Goal: Task Accomplishment & Management: Use online tool/utility

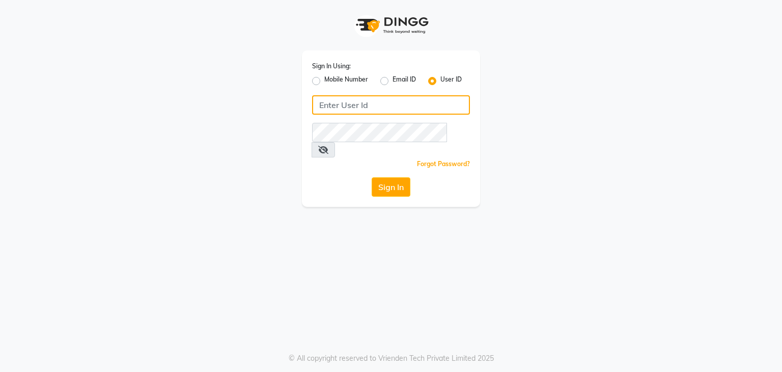
click at [351, 102] on input "Username" at bounding box center [391, 104] width 158 height 19
type input "hairstories"
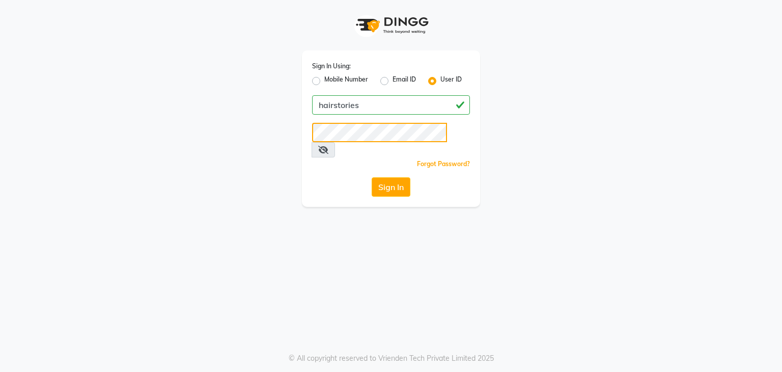
click at [372, 177] on button "Sign In" at bounding box center [391, 186] width 39 height 19
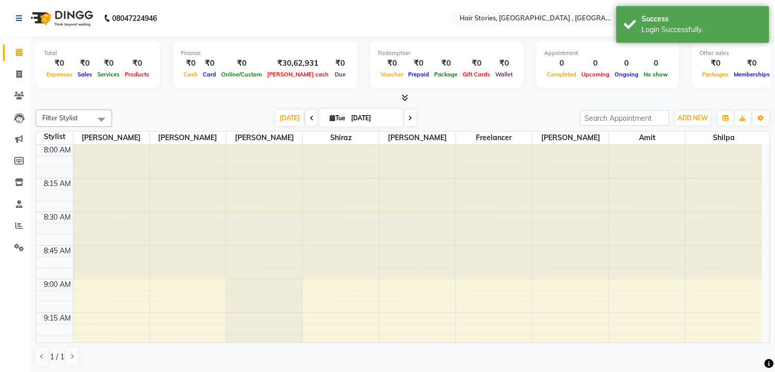
click at [403, 97] on icon at bounding box center [404, 98] width 7 height 8
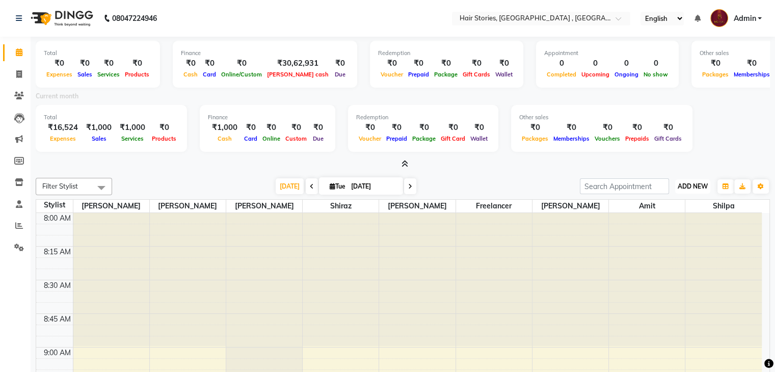
click at [686, 187] on span "ADD NEW" at bounding box center [692, 186] width 30 height 8
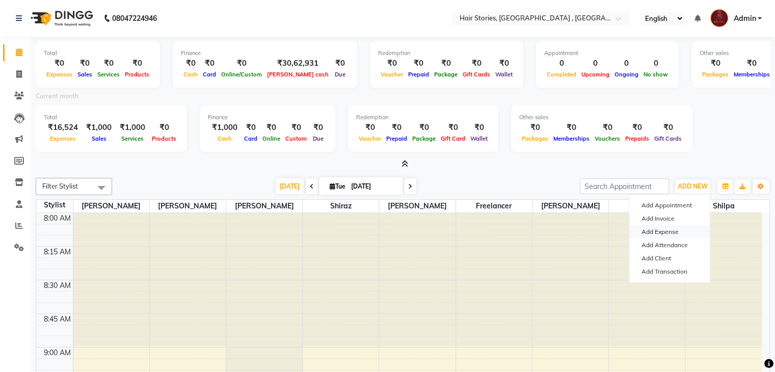
click at [658, 233] on link "Add Expense" at bounding box center [669, 231] width 80 height 13
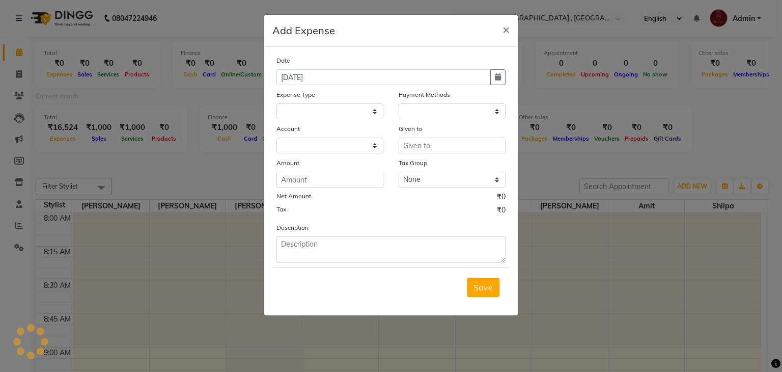
select select "560"
select select "1"
select select "2438"
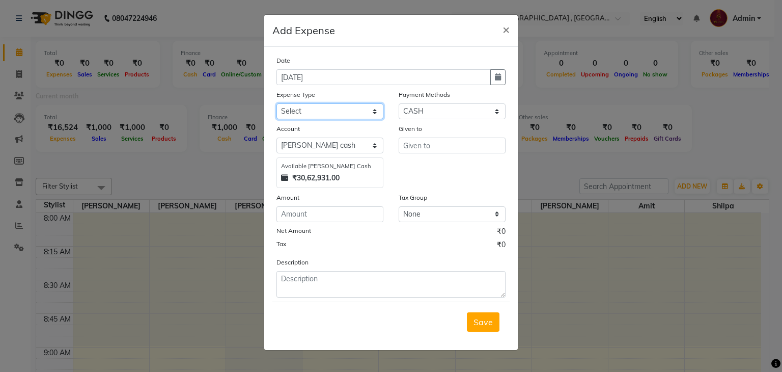
click at [357, 115] on select "Select Advance Salary Amits Expense Bank charges Car maintenance Cash transfer …" at bounding box center [330, 111] width 107 height 16
select select "4086"
click at [277, 104] on select "Select Advance Salary Amits Expense Bank charges Car maintenance Cash transfer …" at bounding box center [330, 111] width 107 height 16
click at [442, 118] on select "Select PhonePe NearBuy Package Master Card BharatPay Card CARD PayTM Prepaid Vo…" at bounding box center [452, 111] width 107 height 16
select select "17"
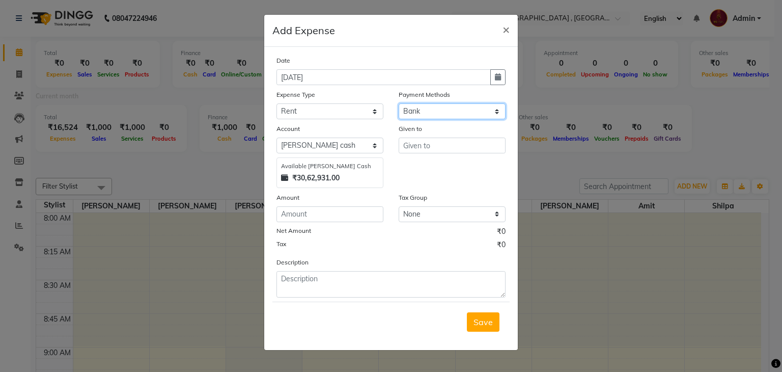
click at [399, 104] on select "Select PhonePe NearBuy Package Master Card BharatPay Card CARD PayTM Prepaid Vo…" at bounding box center [452, 111] width 107 height 16
select select "560"
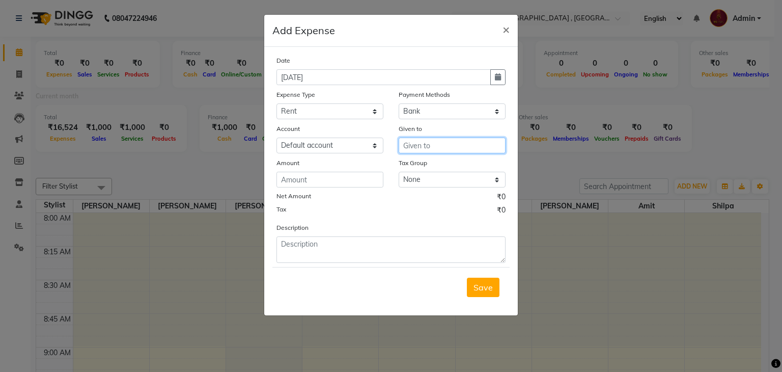
click at [418, 142] on input "text" at bounding box center [452, 145] width 107 height 16
type input "Mr & Mrs. Suri"
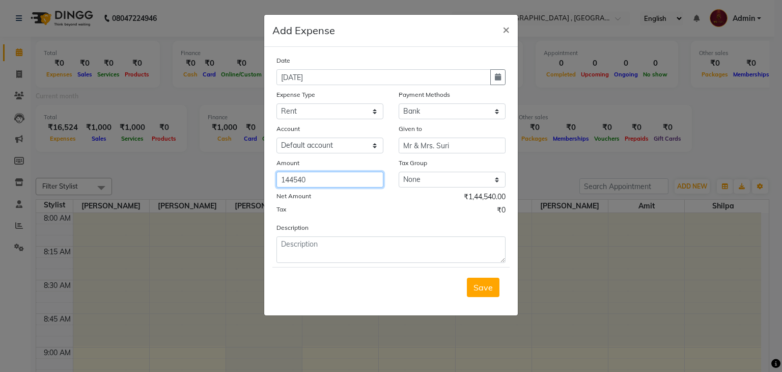
type input "144540"
click at [360, 238] on div "Description" at bounding box center [391, 242] width 244 height 41
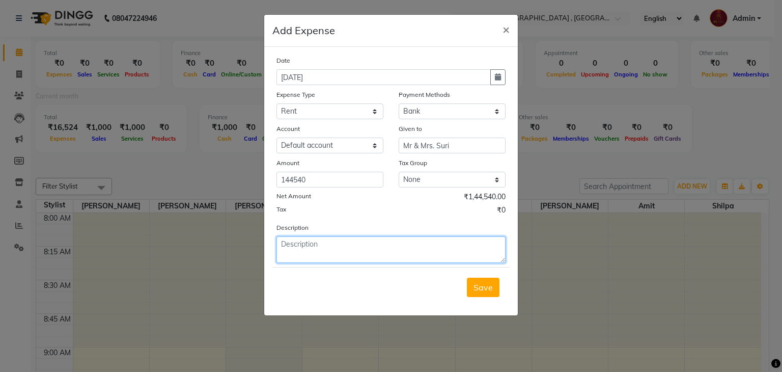
click at [356, 242] on textarea at bounding box center [391, 249] width 229 height 26
type textarea "Rent for the month of [DATE] given to Mr & Mrs. Suri"
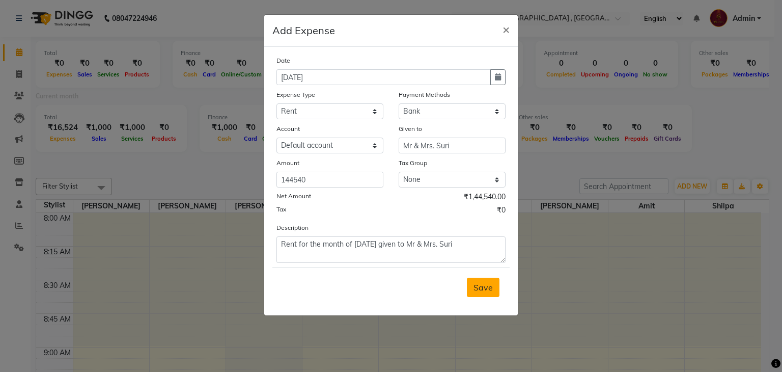
click at [477, 290] on span "Save" at bounding box center [483, 287] width 19 height 10
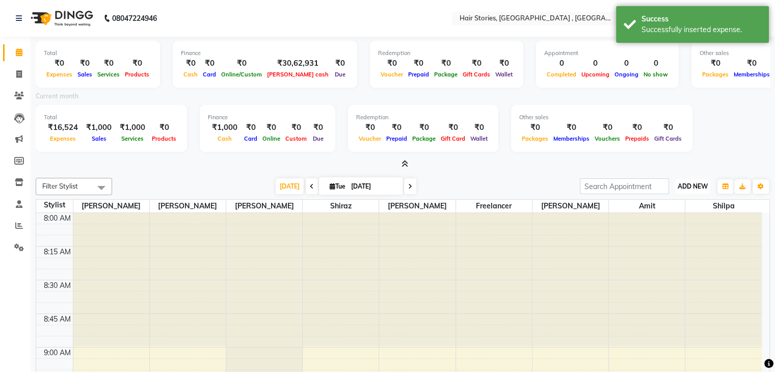
click at [689, 191] on button "ADD NEW Toggle Dropdown" at bounding box center [692, 186] width 35 height 14
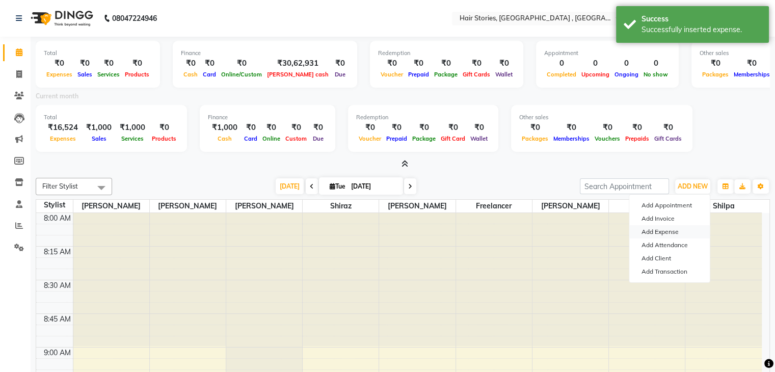
click at [668, 228] on link "Add Expense" at bounding box center [669, 231] width 80 height 13
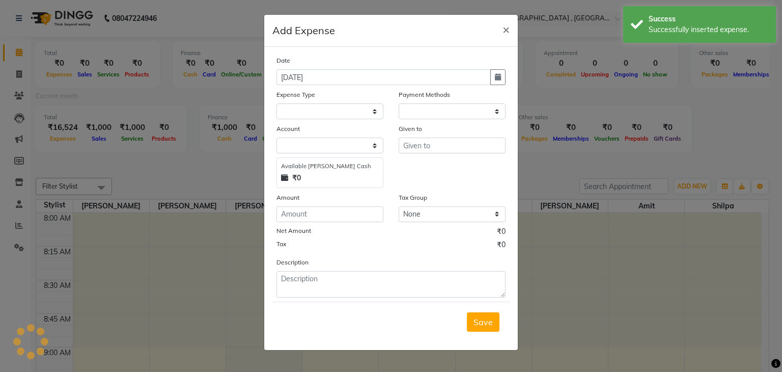
select select "1"
select select "2438"
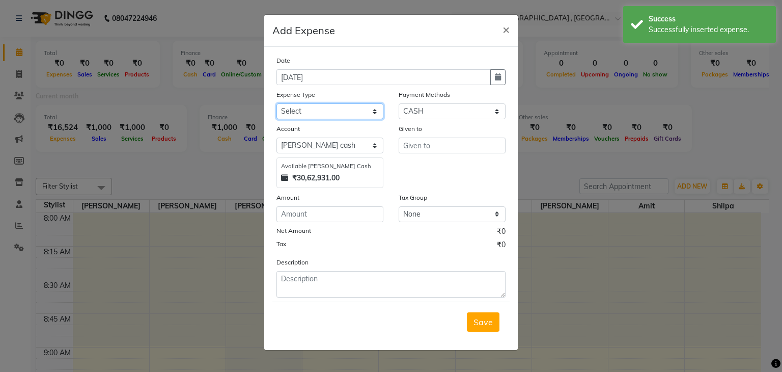
click at [354, 111] on select "Select Advance Salary Amits Expense Bank charges Car maintenance Cash transfer …" at bounding box center [330, 111] width 107 height 16
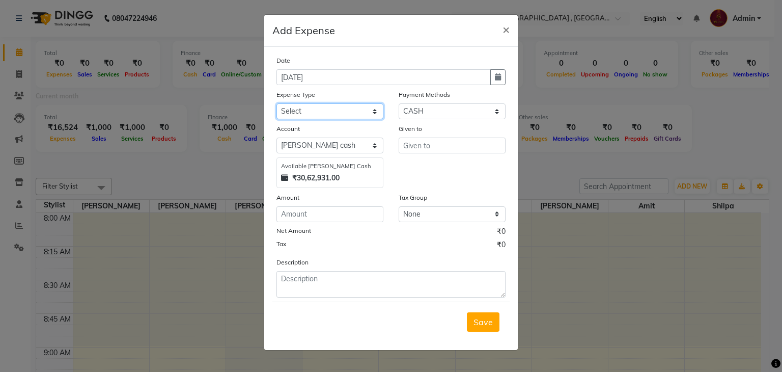
select select "4094"
click at [277, 104] on select "Select Advance Salary Amits Expense Bank charges Car maintenance Cash transfer …" at bounding box center [330, 111] width 107 height 16
click at [444, 106] on select "Select PhonePe NearBuy Package Master Card BharatPay Card CARD PayTM Prepaid Vo…" at bounding box center [452, 111] width 107 height 16
select select "17"
click at [399, 104] on select "Select PhonePe NearBuy Package Master Card BharatPay Card CARD PayTM Prepaid Vo…" at bounding box center [452, 111] width 107 height 16
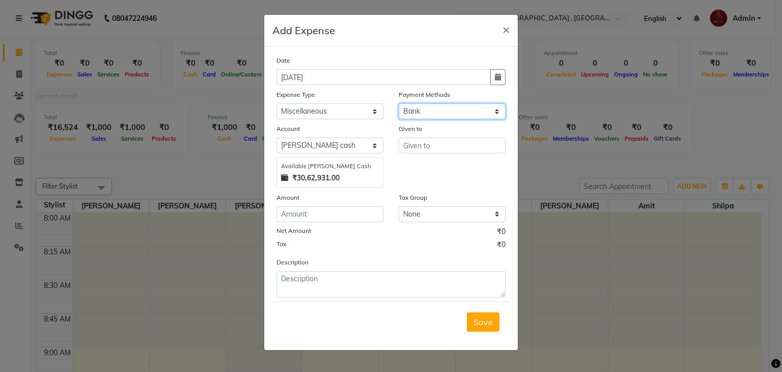
select select "560"
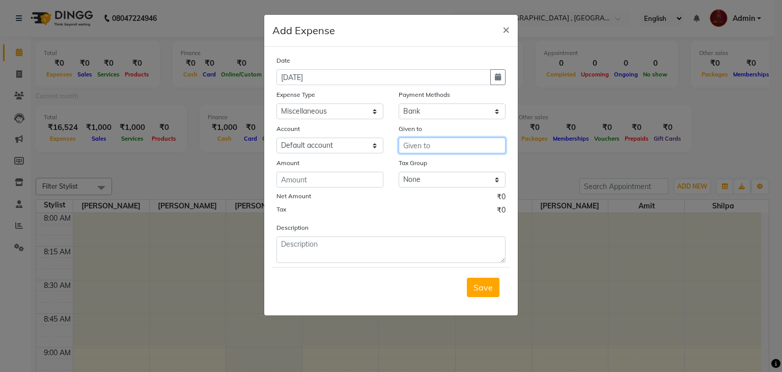
click at [429, 145] on input "text" at bounding box center [452, 145] width 107 height 16
type input "[PERSON_NAME](5nance)"
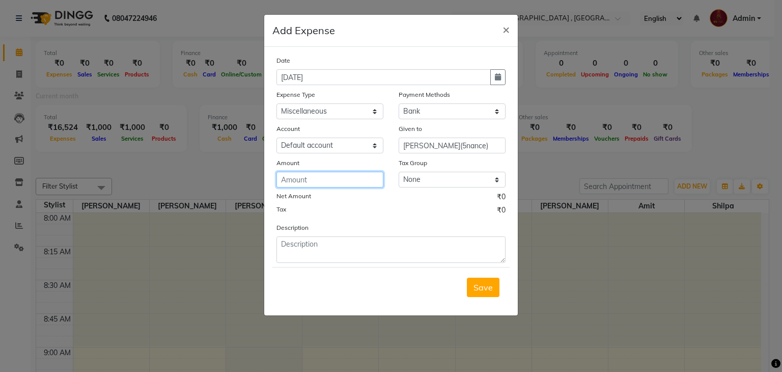
click at [316, 179] on input "number" at bounding box center [330, 180] width 107 height 16
type input "10000"
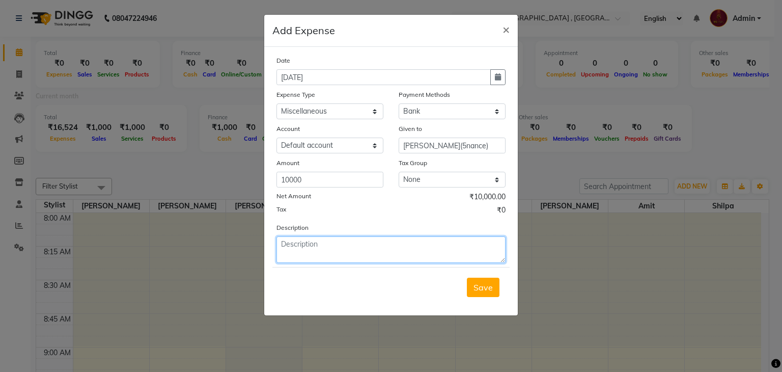
click at [302, 242] on textarea at bounding box center [391, 249] width 229 height 26
type textarea "g"
type textarea "Given for 5nance app"
click at [477, 280] on div "Save" at bounding box center [390, 287] width 237 height 40
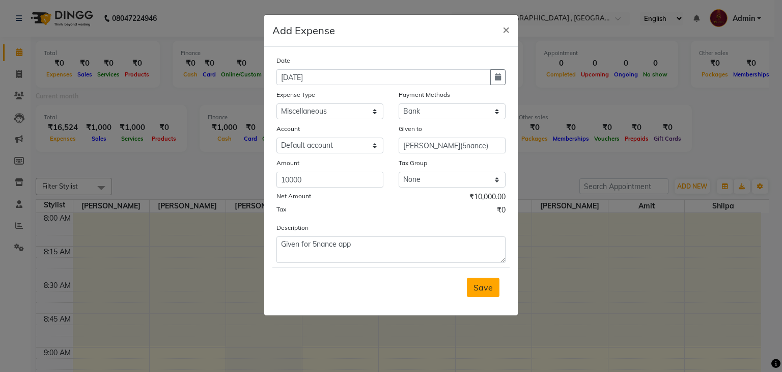
click at [477, 287] on span "Save" at bounding box center [483, 287] width 19 height 10
